Goal: Information Seeking & Learning: Learn about a topic

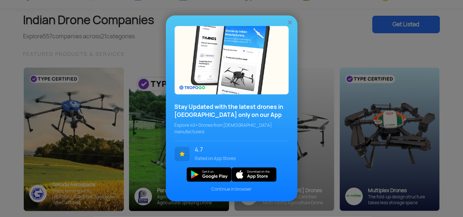
scroll to position [44, 0]
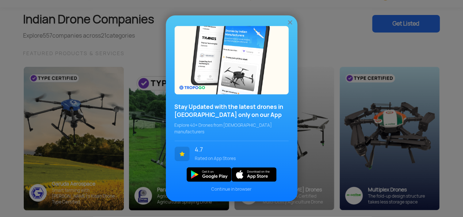
click at [290, 24] on img at bounding box center [289, 22] width 7 height 7
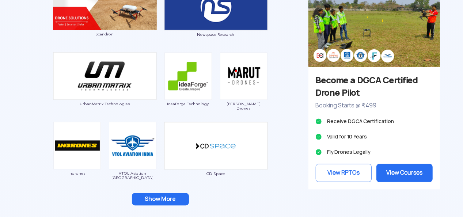
scroll to position [701, 0]
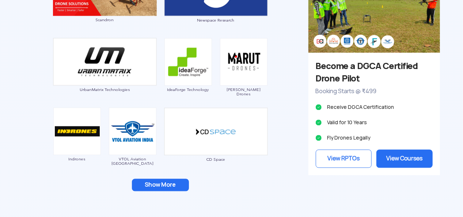
click at [166, 184] on button "Show More" at bounding box center [160, 185] width 57 height 12
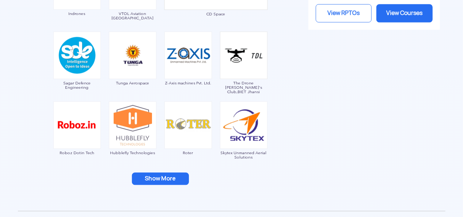
scroll to position [848, 0]
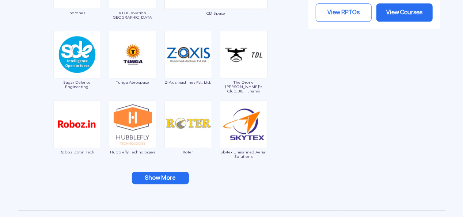
click at [160, 179] on button "Show More" at bounding box center [160, 178] width 57 height 12
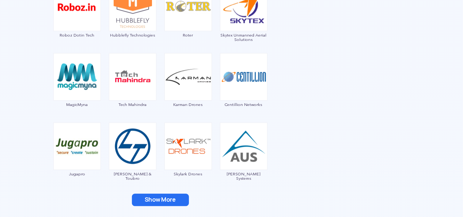
scroll to position [979, 0]
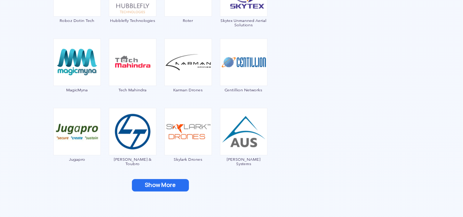
click at [160, 181] on button "Show More" at bounding box center [160, 185] width 57 height 12
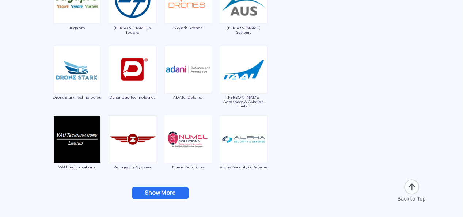
scroll to position [1125, 0]
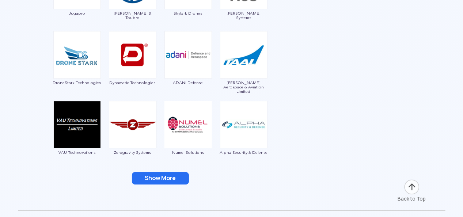
click at [165, 177] on button "Show More" at bounding box center [160, 178] width 57 height 12
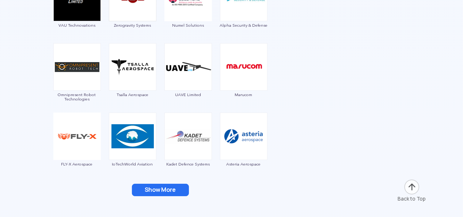
scroll to position [1257, 0]
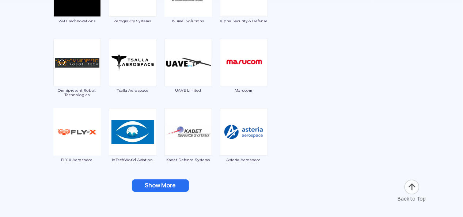
click at [148, 182] on button "Show More" at bounding box center [160, 185] width 57 height 12
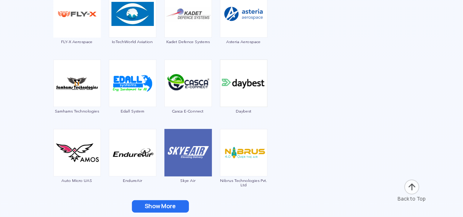
scroll to position [1388, 0]
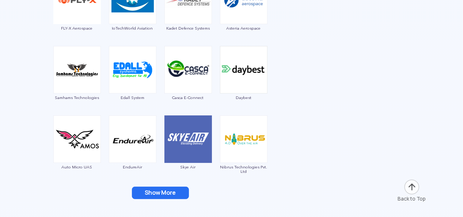
click at [172, 191] on button "Show More" at bounding box center [160, 193] width 57 height 12
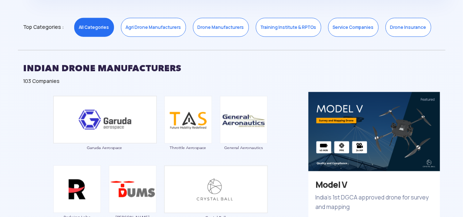
scroll to position [365, 0]
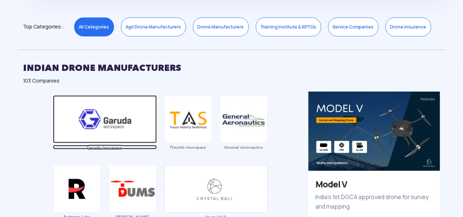
click at [112, 121] on img at bounding box center [105, 119] width 104 height 48
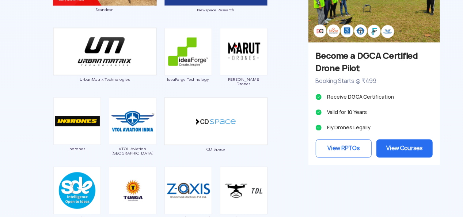
scroll to position [716, 0]
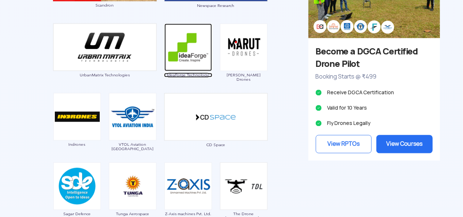
click at [195, 50] on img at bounding box center [187, 46] width 47 height 47
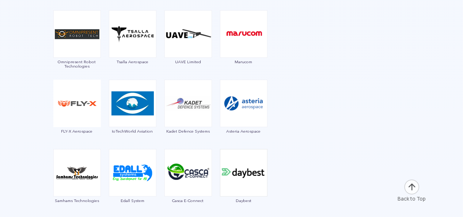
scroll to position [1286, 0]
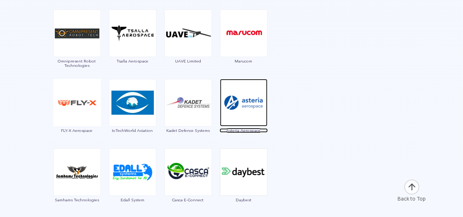
click at [248, 103] on img at bounding box center [243, 102] width 47 height 47
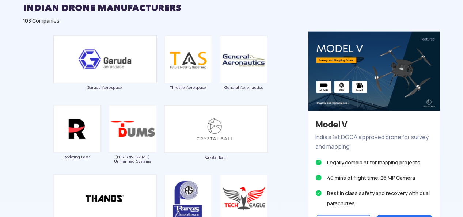
scroll to position [424, 0]
